Goal: Learn about a topic: Learn about a topic

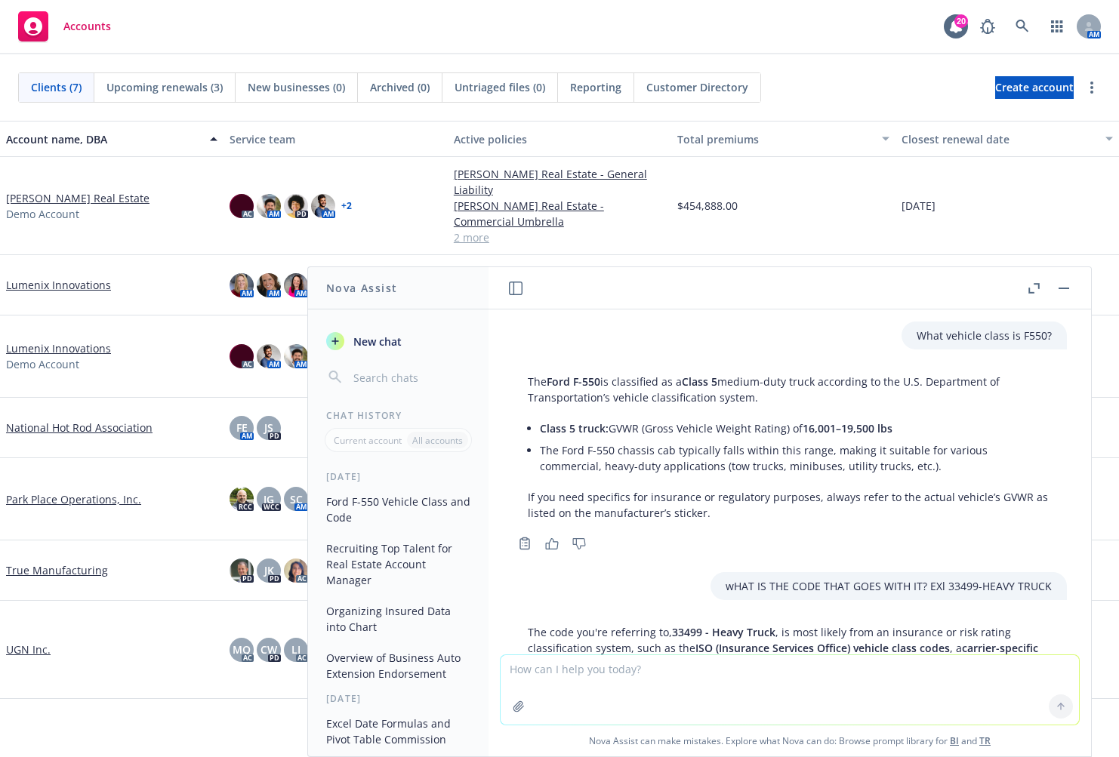
scroll to position [402, 0]
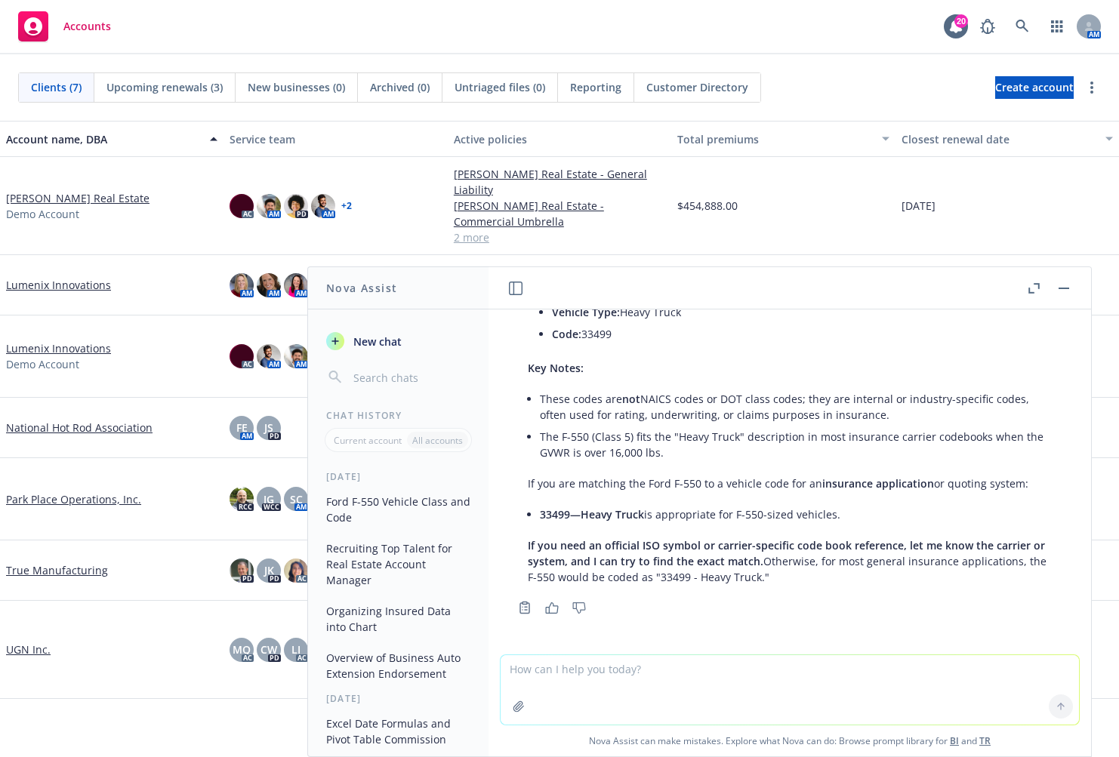
click at [654, 557] on span "If you need an official ISO symbol or carrier-specific code book reference, let…" at bounding box center [786, 553] width 517 height 30
click at [387, 633] on button "Organizing Insured Data into Chart" at bounding box center [398, 619] width 156 height 41
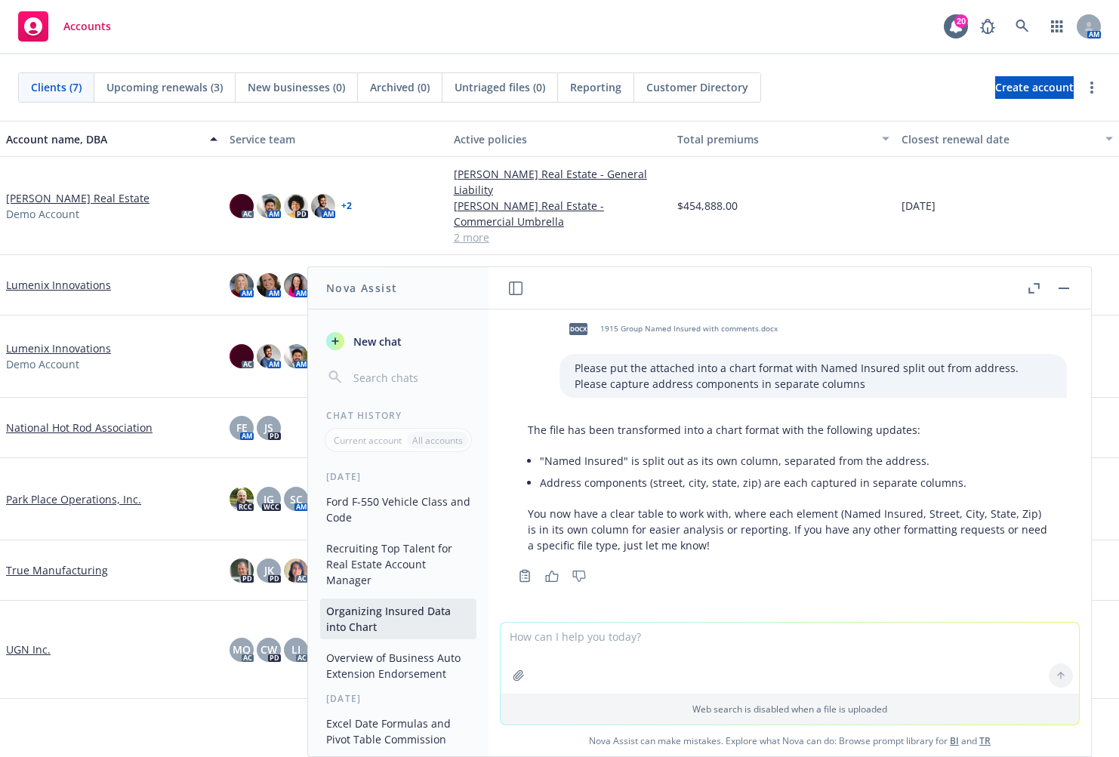
scroll to position [0, 0]
